Goal: Information Seeking & Learning: Learn about a topic

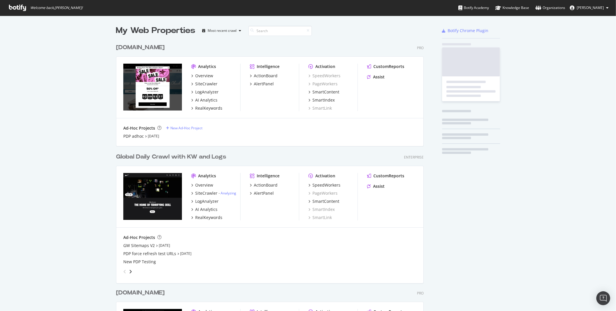
scroll to position [346, 312]
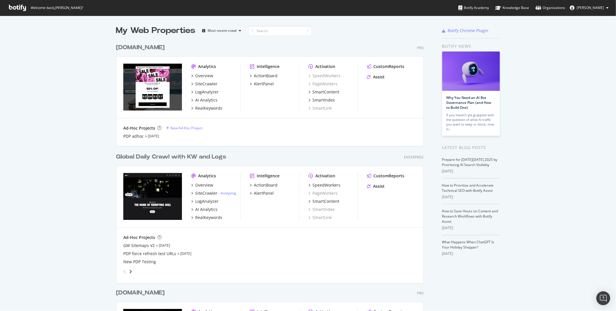
click at [155, 47] on div "[DOMAIN_NAME]" at bounding box center [140, 47] width 49 height 8
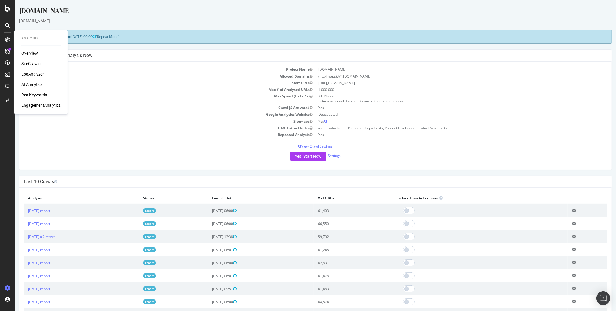
click at [30, 93] on div "RealKeywords" at bounding box center [34, 95] width 26 height 6
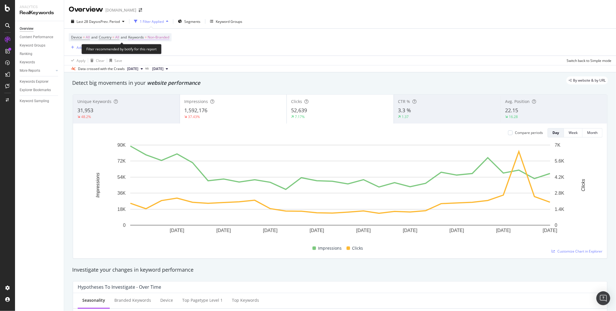
click at [166, 37] on span "Non-Branded" at bounding box center [159, 37] width 22 height 8
click at [234, 44] on div "Device = All and Country = All and Keywords = Non-Branded Add Filter Add Filter…" at bounding box center [340, 42] width 543 height 27
click at [202, 45] on div "Device = All and Country = All and Keywords = Non-Branded Add Filter Add Filter…" at bounding box center [340, 42] width 543 height 27
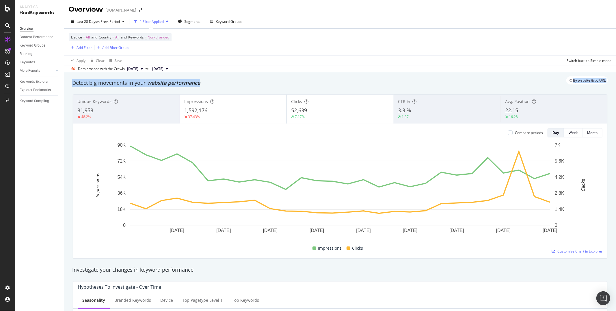
drag, startPoint x: 73, startPoint y: 83, endPoint x: 216, endPoint y: 86, distance: 142.5
click at [215, 86] on div "Detect big movements in your website performance" at bounding box center [340, 83] width 536 height 8
drag, startPoint x: 215, startPoint y: 86, endPoint x: 69, endPoint y: 83, distance: 146.3
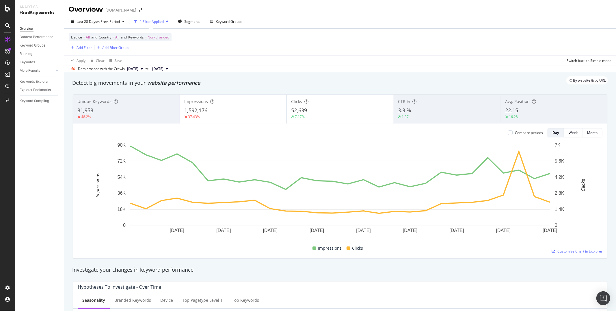
click at [69, 83] on div "By website & by URL" at bounding box center [337, 80] width 542 height 8
drag, startPoint x: 71, startPoint y: 83, endPoint x: 218, endPoint y: 86, distance: 147.4
click at [218, 86] on div "Detect big movements in your website performance" at bounding box center [340, 83] width 536 height 8
drag, startPoint x: 206, startPoint y: 87, endPoint x: 79, endPoint y: 86, distance: 126.3
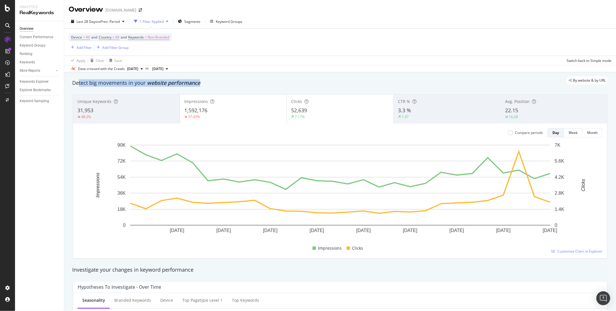
click at [79, 86] on div "Detect big movements in your website performance" at bounding box center [340, 82] width 542 height 13
click at [68, 84] on div "By website & by URL" at bounding box center [337, 80] width 542 height 8
drag, startPoint x: 204, startPoint y: 84, endPoint x: 73, endPoint y: 82, distance: 130.9
click at [74, 82] on div "By website & by URL" at bounding box center [337, 80] width 542 height 8
drag, startPoint x: 67, startPoint y: 84, endPoint x: 212, endPoint y: 87, distance: 144.8
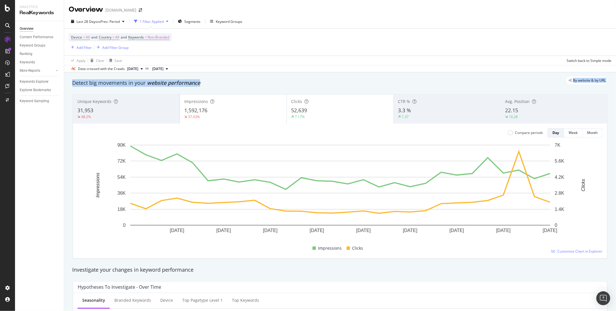
click at [212, 87] on div "Detect big movements in your website performance" at bounding box center [340, 82] width 542 height 13
click at [31, 81] on div "Keywords Explorer" at bounding box center [34, 82] width 29 height 6
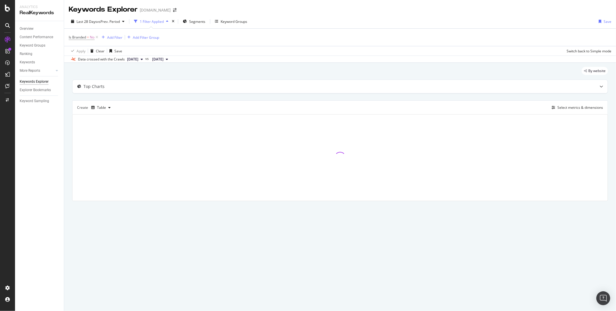
click at [66, 100] on div "By website Top Charts Create Table Select metrics & dimensions" at bounding box center [340, 142] width 552 height 158
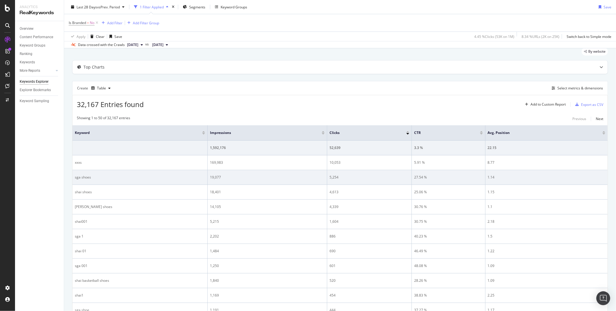
scroll to position [25, 0]
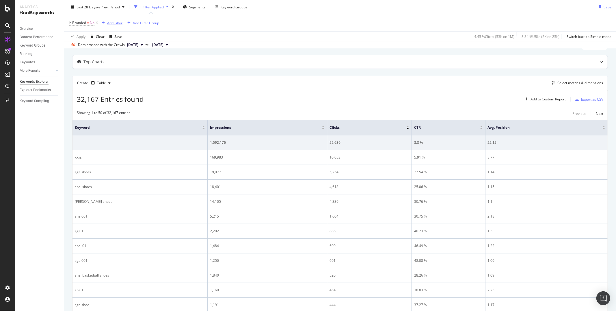
click at [117, 22] on div "Add Filter" at bounding box center [114, 22] width 15 height 5
type input "countr"
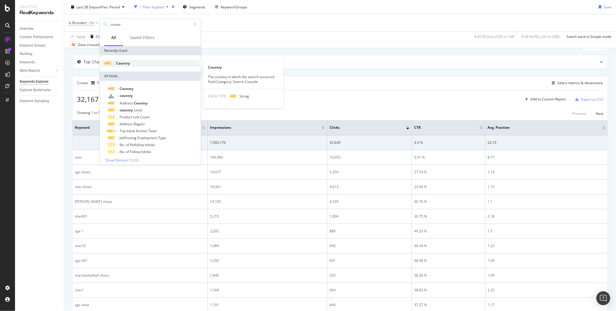
click at [123, 66] on div "Country" at bounding box center [150, 63] width 99 height 7
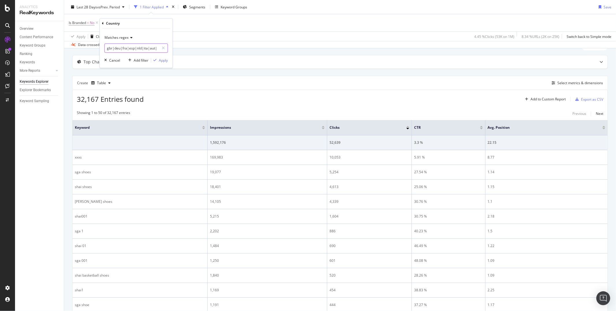
click at [137, 49] on input "gbr|deu|fra|esp|nld|ita|aut|irl|bel" at bounding box center [132, 47] width 55 height 9
click at [121, 50] on input "gbr|deu|fra|esp|nld|ita|aut|irl|bel" at bounding box center [132, 47] width 55 height 9
click at [137, 48] on input "gbr|deu|fra|esp|nld|ita|aut|irl|bel" at bounding box center [132, 47] width 55 height 9
drag, startPoint x: 141, startPoint y: 49, endPoint x: 168, endPoint y: 49, distance: 27.5
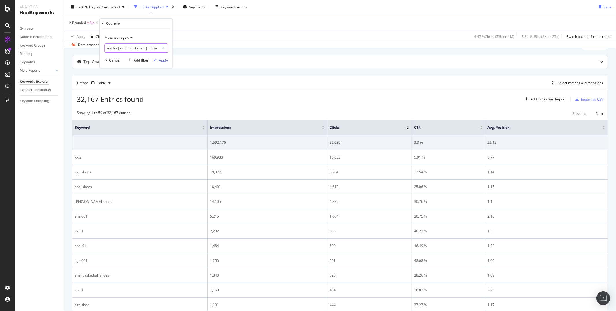
click at [168, 49] on div "Matches regex gbr|deu|fra|esp|nld|ita|aut|irl|bel Cancel Add filter Apply" at bounding box center [136, 47] width 73 height 39
click at [155, 49] on input "gbr|deu|fra|esp|nld|ita|aut|irl|bel" at bounding box center [132, 47] width 55 height 9
click at [148, 49] on input "gbr|deu|fra|esp|nld|ita|aut|irl|bel" at bounding box center [132, 47] width 55 height 9
click at [156, 47] on input "gbr|deu|fra|esp|nld|ita|" at bounding box center [132, 47] width 55 height 9
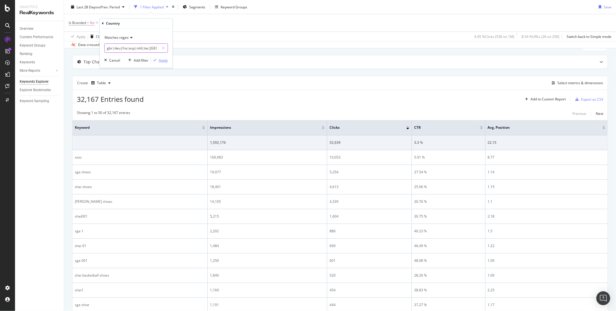
type input "gbr|deu|fra|esp|nld|ita|[GEOGRAPHIC_DATA]"
click at [161, 60] on div "Apply" at bounding box center [163, 60] width 9 height 5
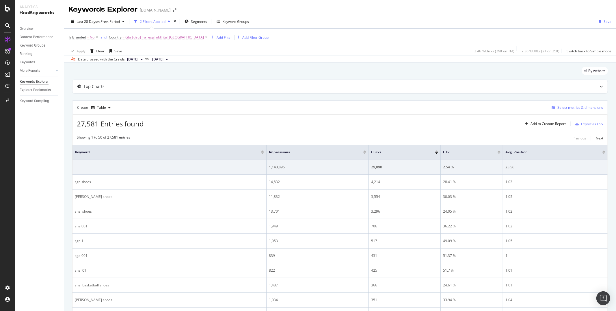
click at [575, 108] on div "Select metrics & dimensions" at bounding box center [581, 107] width 46 height 5
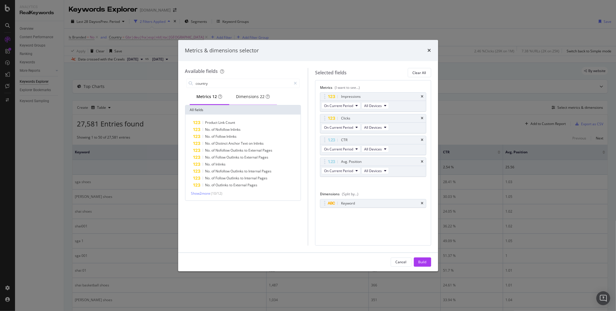
type input "country"
click at [248, 94] on div "Dimensions 22" at bounding box center [253, 97] width 34 height 6
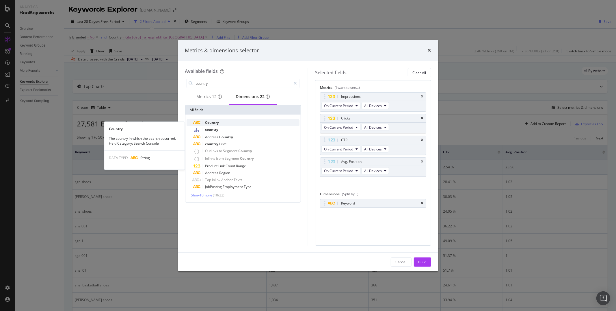
click at [212, 125] on span "Country" at bounding box center [212, 122] width 14 height 5
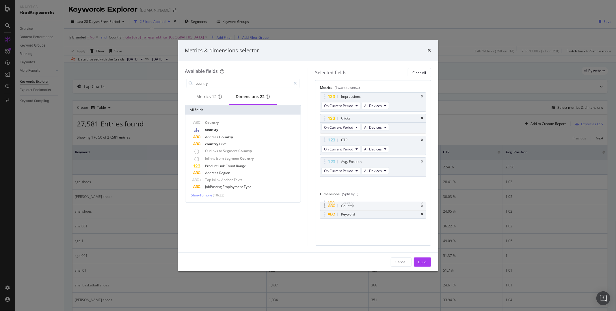
drag, startPoint x: 324, startPoint y: 212, endPoint x: 324, endPoint y: 201, distance: 10.4
click at [324, 201] on body "Analytics RealKeywords Overview Content Performance Keyword Groups Ranking Keyw…" at bounding box center [308, 155] width 616 height 311
click at [422, 262] on div "Build" at bounding box center [423, 261] width 8 height 5
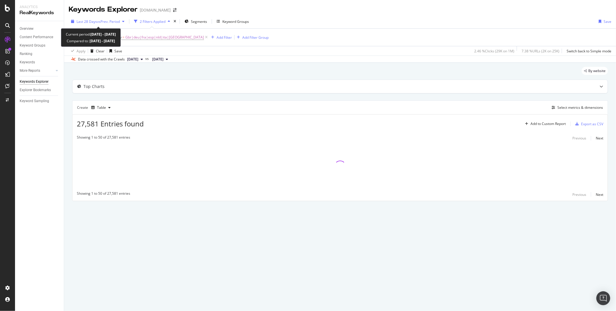
click at [89, 21] on span "Last 28 Days" at bounding box center [87, 21] width 21 height 5
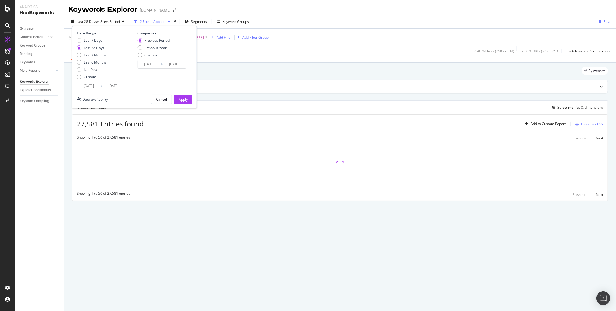
click at [89, 85] on input "[DATE]" at bounding box center [88, 86] width 23 height 8
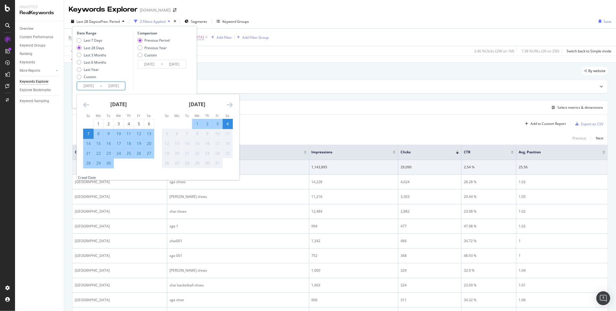
click at [88, 103] on icon "Move backward to switch to the previous month." at bounding box center [86, 104] width 6 height 7
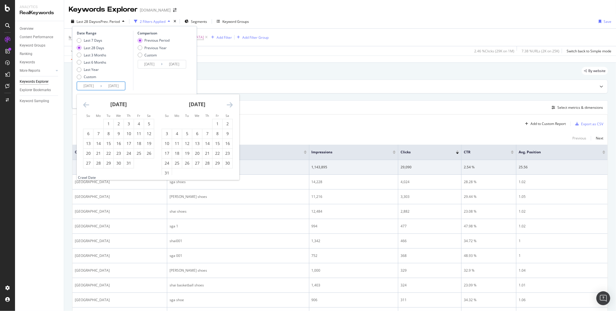
click at [88, 103] on icon "Move backward to switch to the previous month." at bounding box center [86, 104] width 6 height 7
click at [229, 105] on icon "Move forward to switch to the next month." at bounding box center [230, 104] width 6 height 7
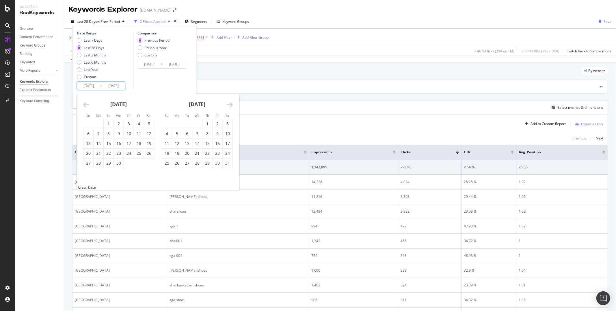
click at [229, 105] on icon "Move forward to switch to the next month." at bounding box center [230, 104] width 6 height 7
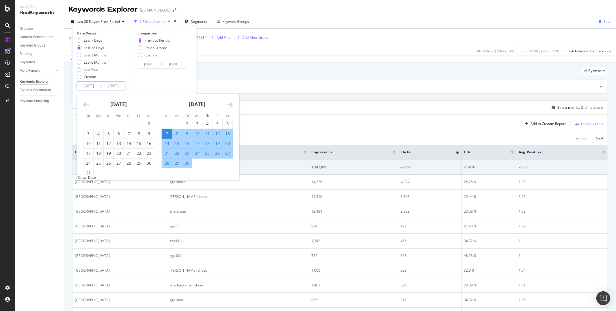
click at [84, 106] on icon "Move backward to switch to the previous month." at bounding box center [86, 104] width 6 height 7
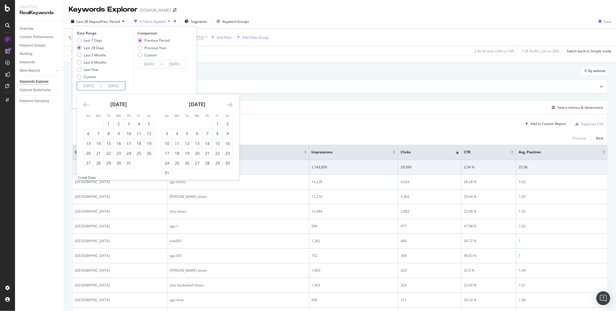
click at [84, 106] on icon "Move backward to switch to the previous month." at bounding box center [86, 104] width 6 height 7
click at [88, 121] on div "1" at bounding box center [89, 124] width 10 height 6
type input "[DATE]"
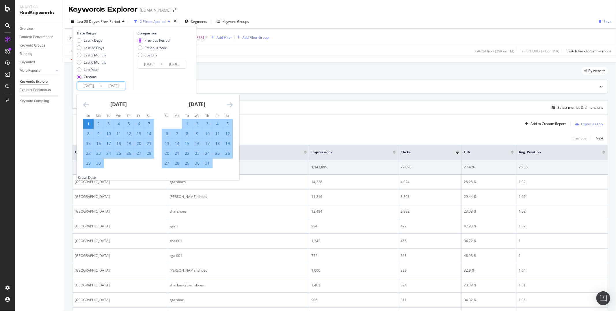
click at [233, 107] on div "[DATE]" at bounding box center [197, 106] width 71 height 25
click at [229, 105] on icon "Move forward to switch to the next month." at bounding box center [230, 104] width 6 height 7
click at [166, 172] on div "31" at bounding box center [167, 173] width 10 height 6
type input "[DATE]"
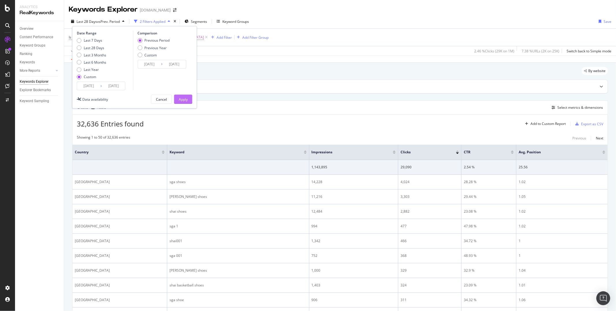
click at [186, 98] on div "Apply" at bounding box center [183, 99] width 9 height 5
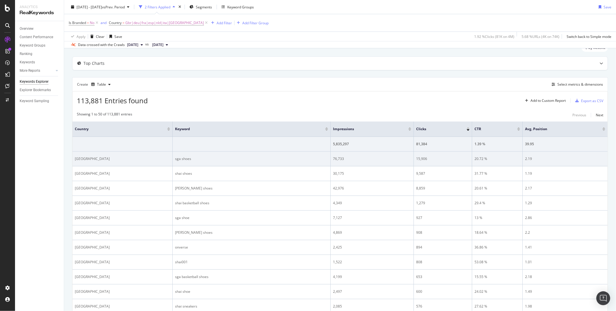
scroll to position [51, 0]
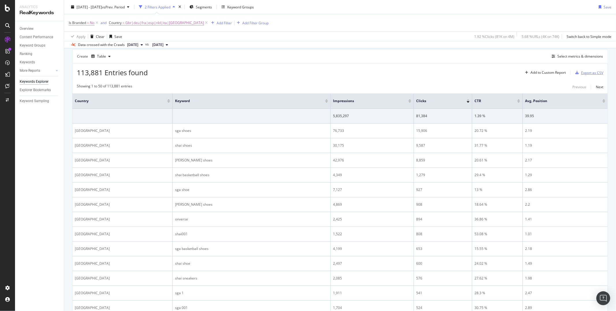
click at [588, 73] on div "Export as CSV" at bounding box center [592, 72] width 22 height 5
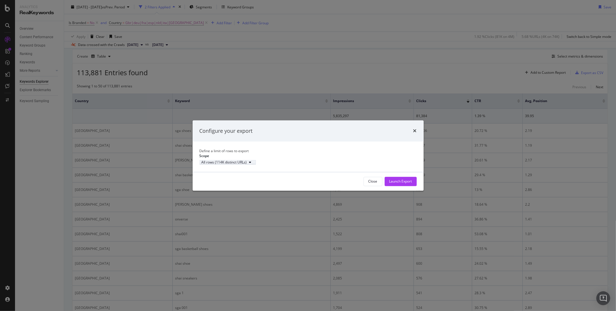
click at [245, 161] on div "All rows (114K distinct URLs)" at bounding box center [228, 162] width 52 height 3
click at [290, 157] on div "Define a limit of rows to export Scope All rows (114K distinct URLs)" at bounding box center [308, 157] width 217 height 16
click at [417, 129] on icon "times" at bounding box center [415, 131] width 3 height 5
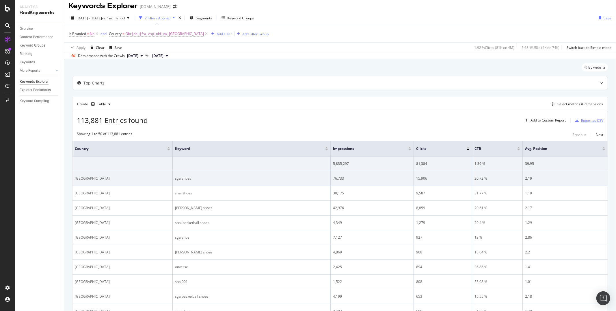
scroll to position [0, 0]
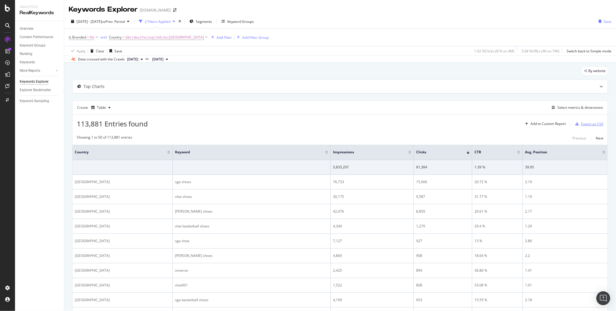
click at [590, 125] on div "Export as CSV" at bounding box center [592, 123] width 22 height 5
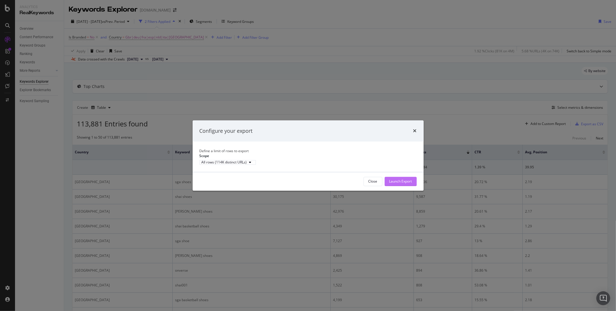
click at [399, 183] on div "Launch Export" at bounding box center [401, 181] width 23 height 9
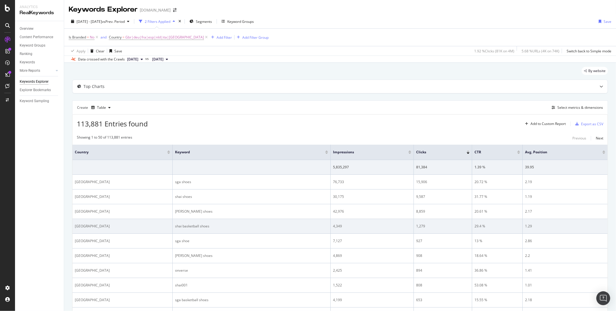
click at [192, 219] on td "shai basketball shoes" at bounding box center [252, 226] width 158 height 15
